Goal: Task Accomplishment & Management: Complete application form

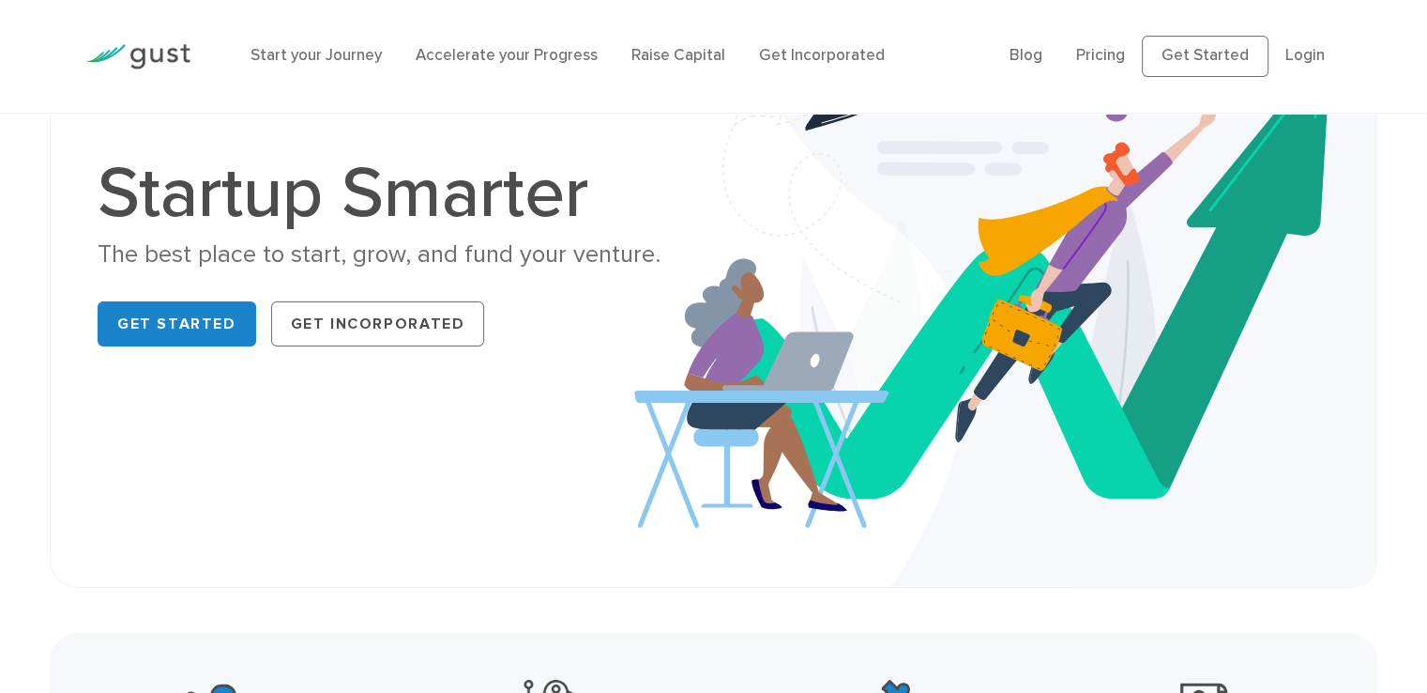
scroll to position [184, 0]
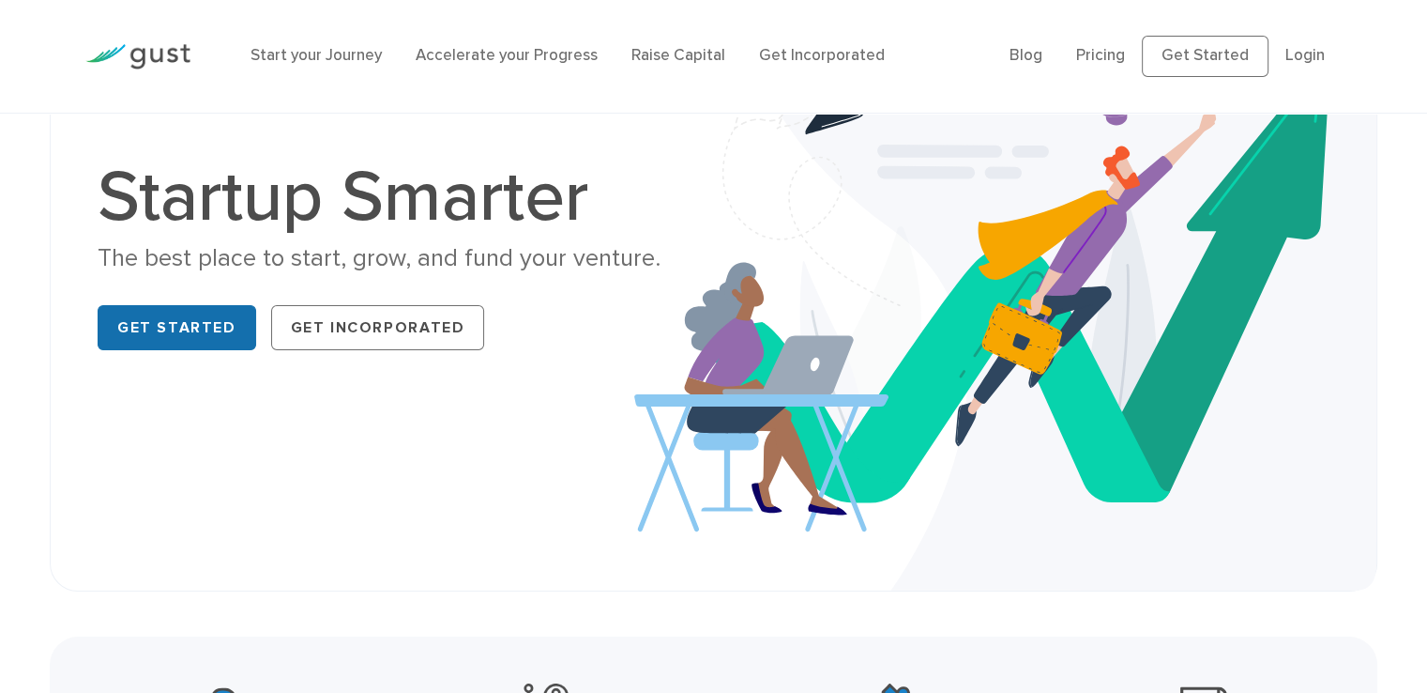
click at [183, 325] on link "Get Started" at bounding box center [177, 327] width 159 height 45
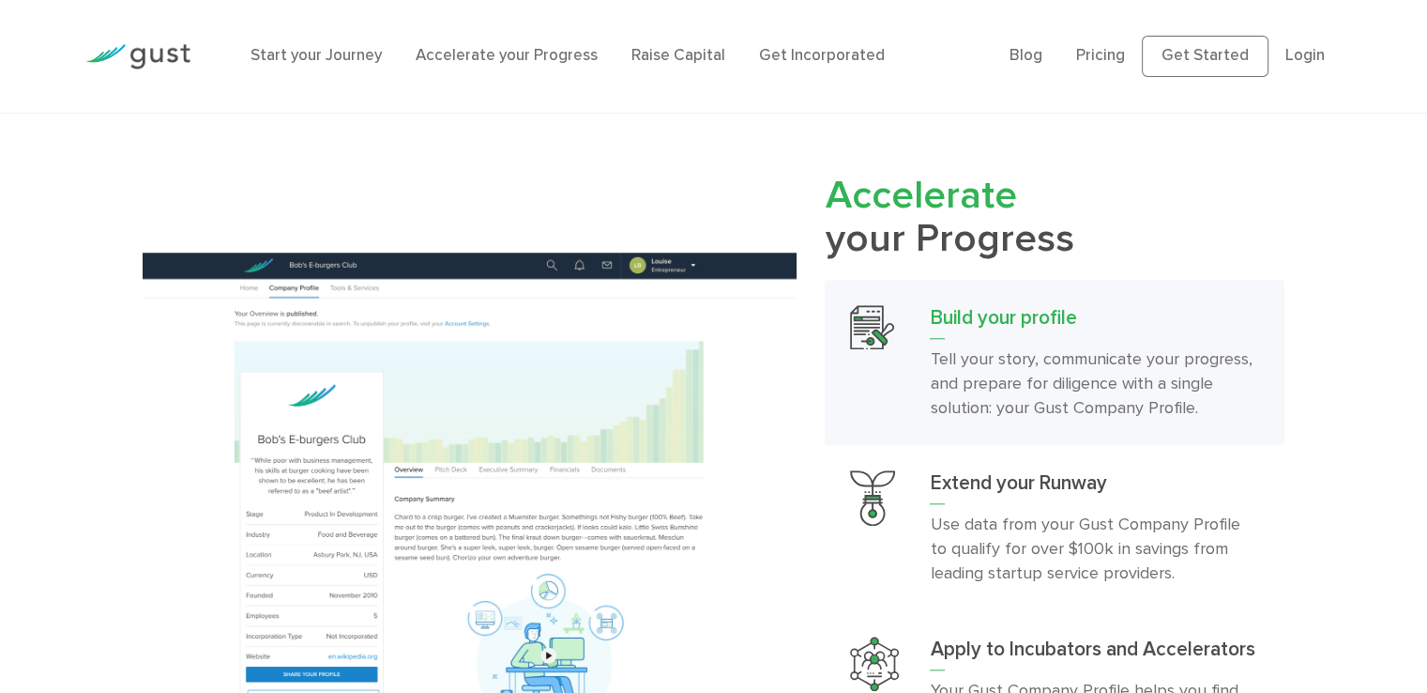
scroll to position [2158, 0]
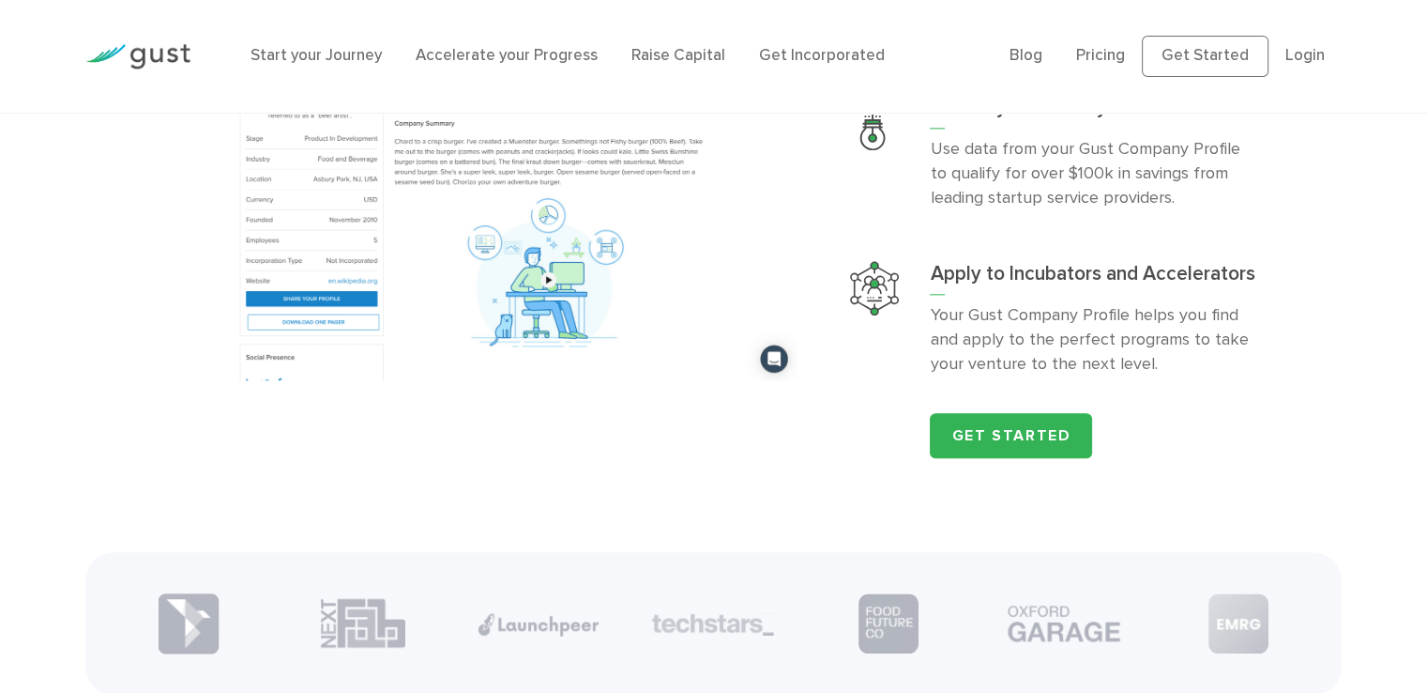
click at [1051, 441] on link "Get Started" at bounding box center [1011, 435] width 162 height 45
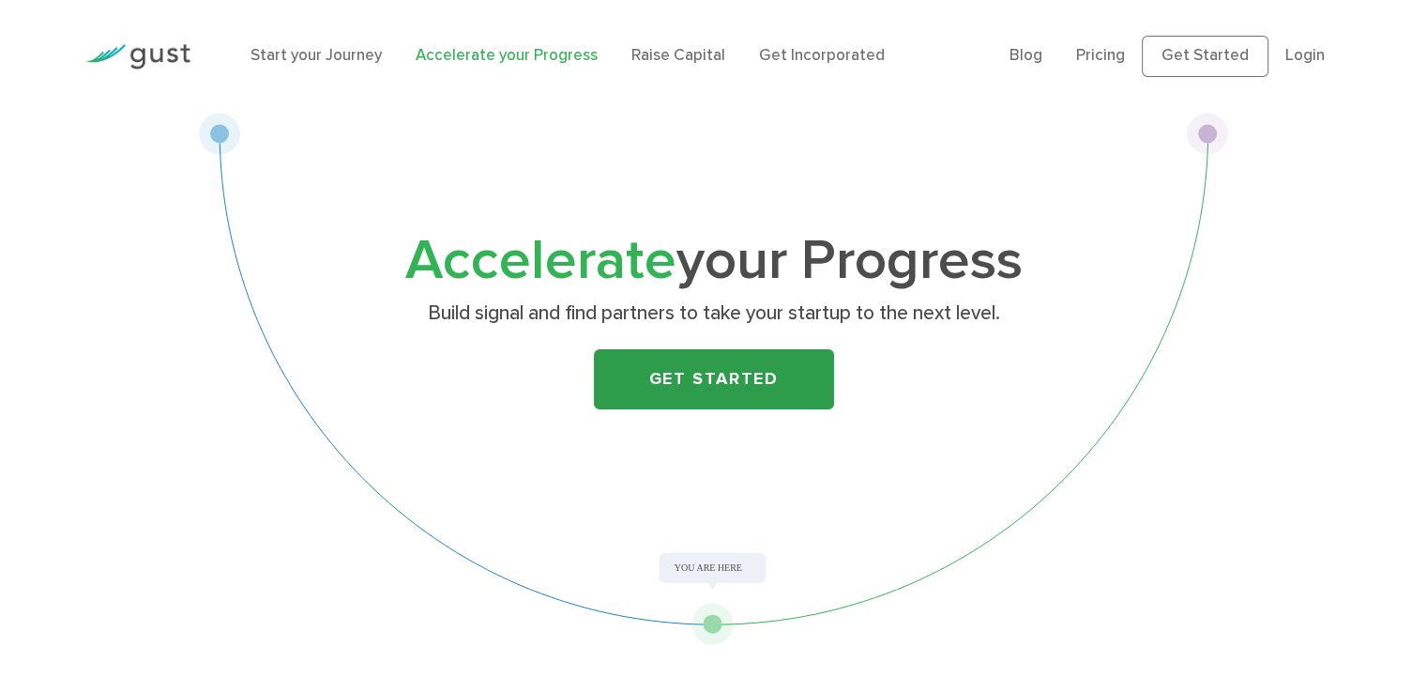
click at [732, 394] on link "Get Started" at bounding box center [714, 379] width 240 height 60
